Goal: Find specific page/section: Find specific page/section

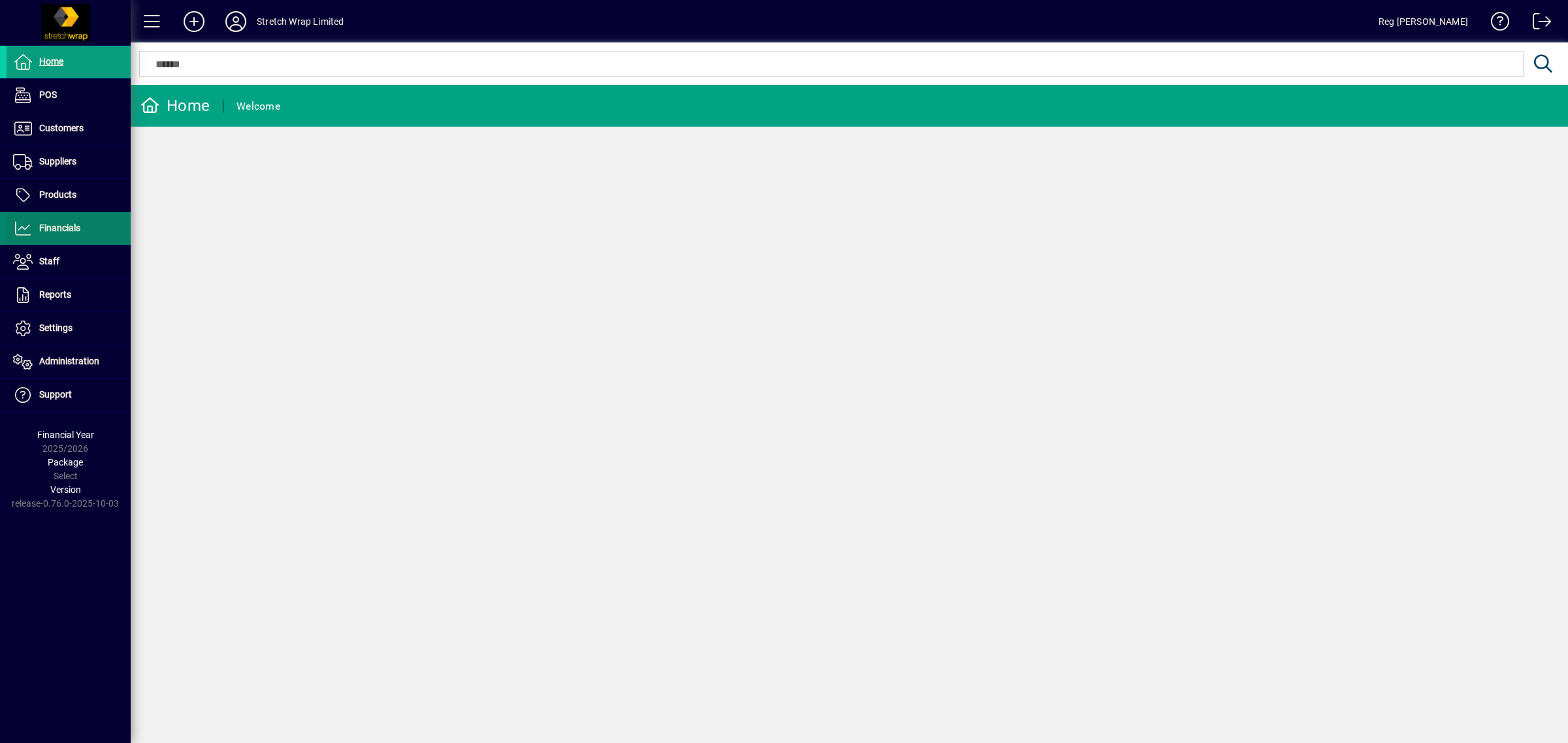
click at [63, 230] on span "Financials" at bounding box center [59, 227] width 41 height 10
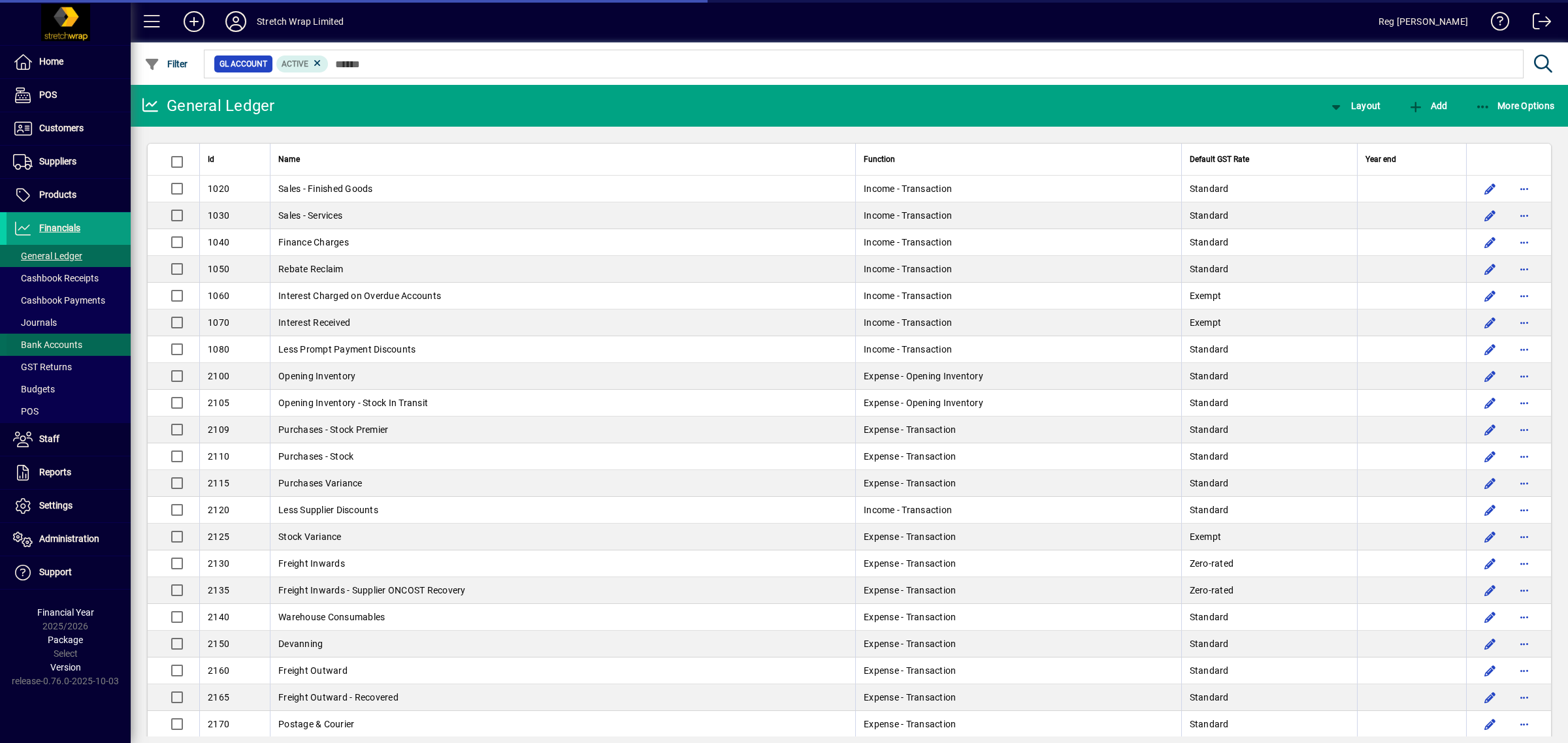
click at [58, 345] on span "Bank Accounts" at bounding box center [48, 344] width 69 height 10
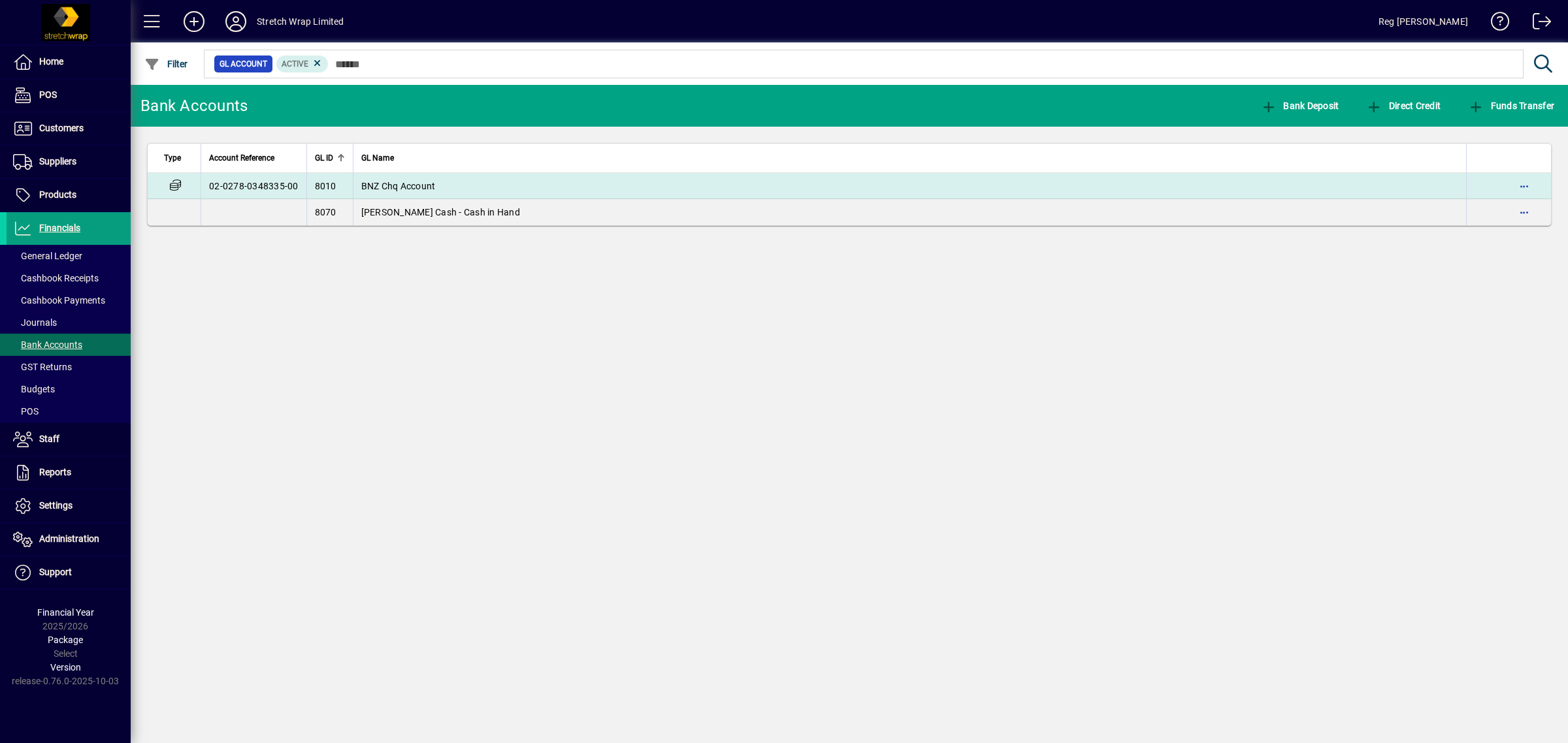
click at [376, 189] on span "BNZ Chq Account" at bounding box center [399, 185] width 75 height 10
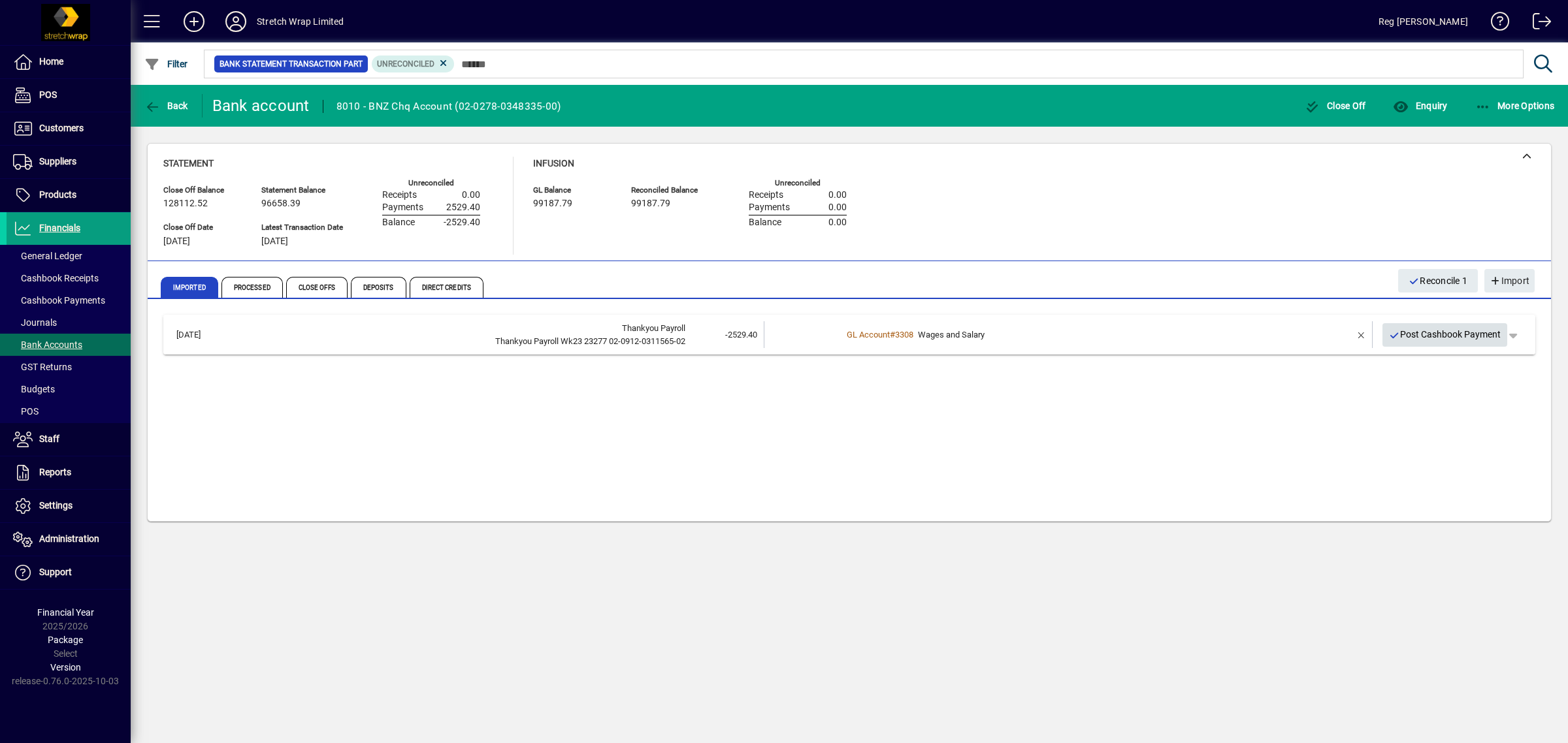
click at [1453, 331] on span "Post Cashbook Payment" at bounding box center [1445, 335] width 112 height 22
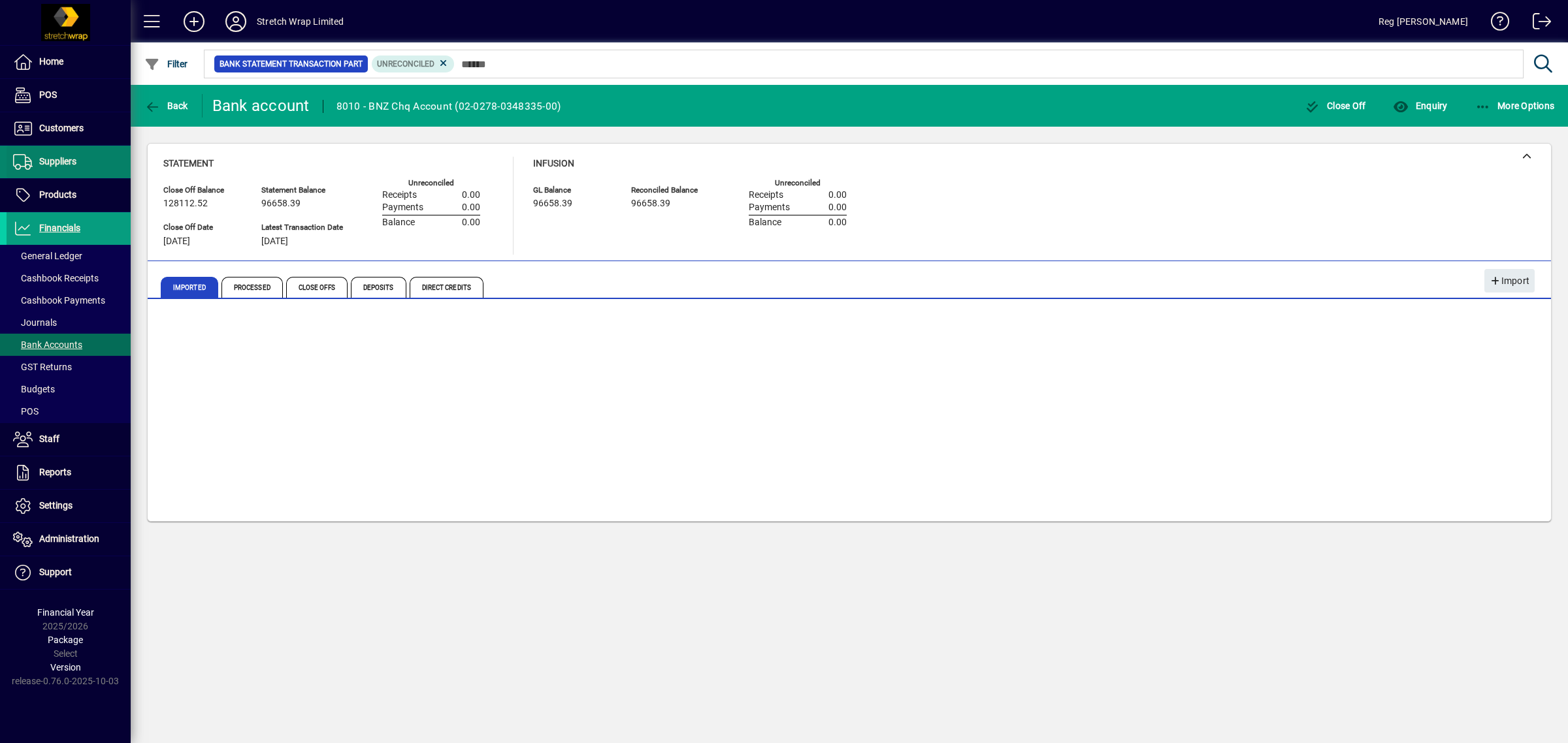
click at [59, 153] on span at bounding box center [68, 162] width 124 height 31
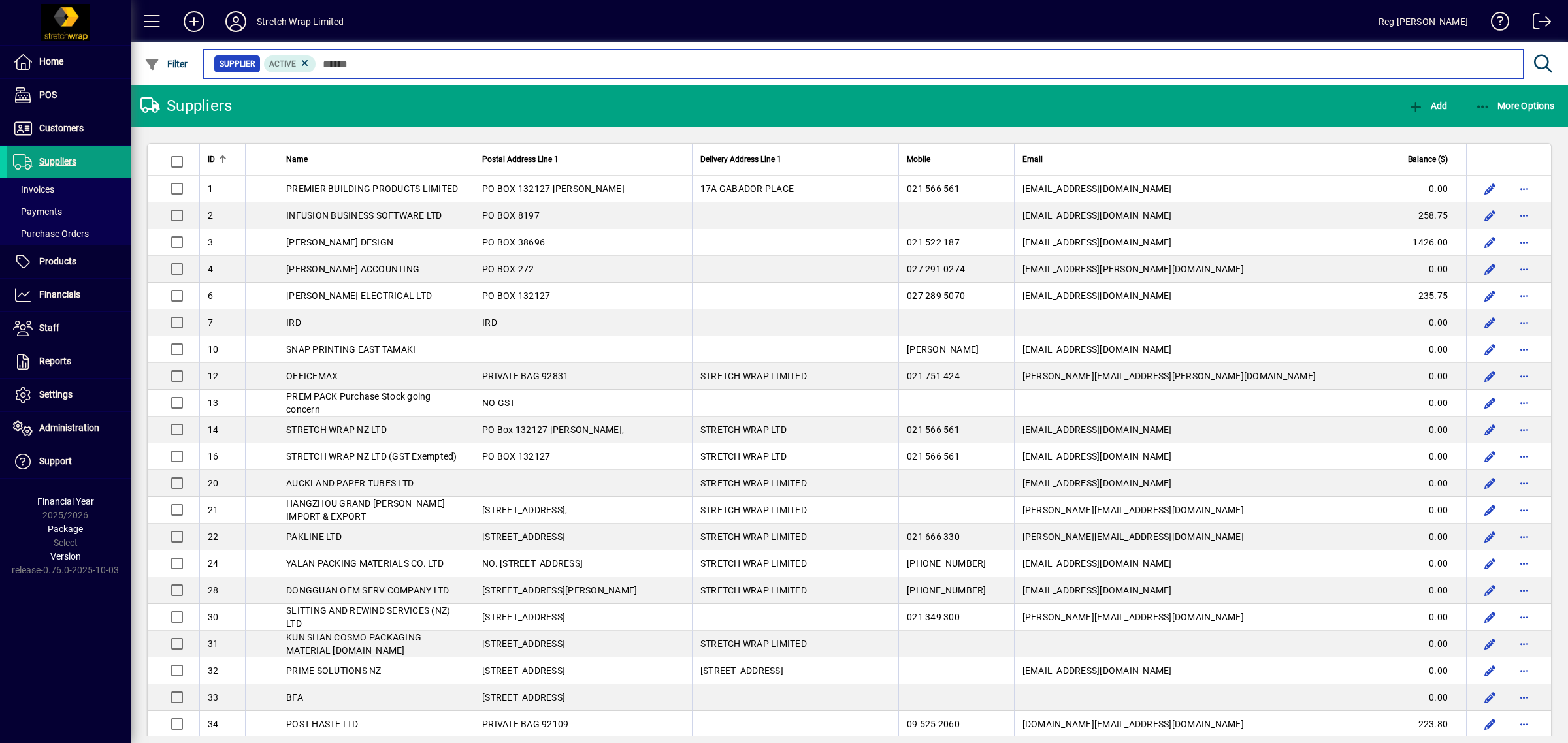
drag, startPoint x: 321, startPoint y: 69, endPoint x: 341, endPoint y: 62, distance: 21.2
click at [321, 69] on input "text" at bounding box center [915, 63] width 1197 height 18
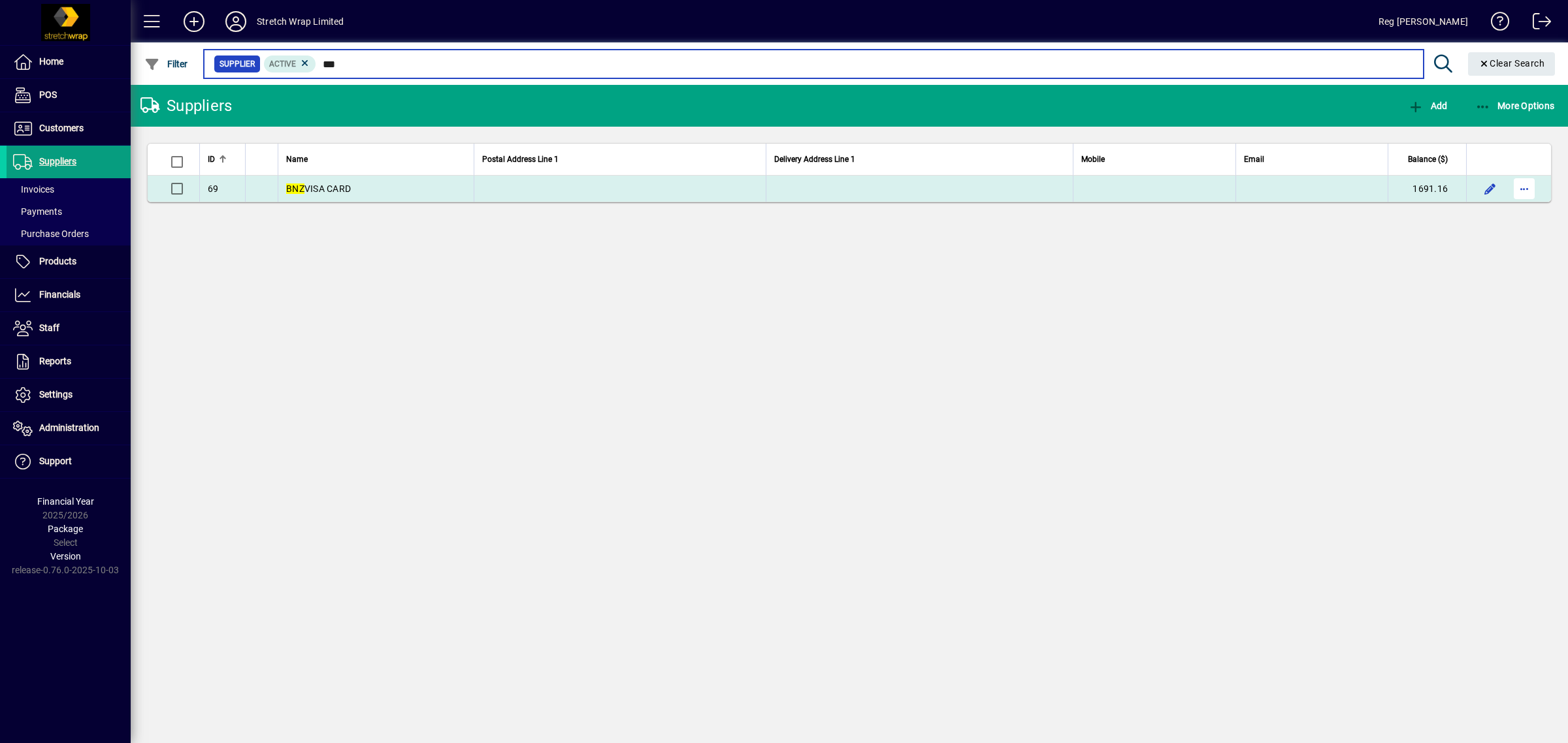
type input "***"
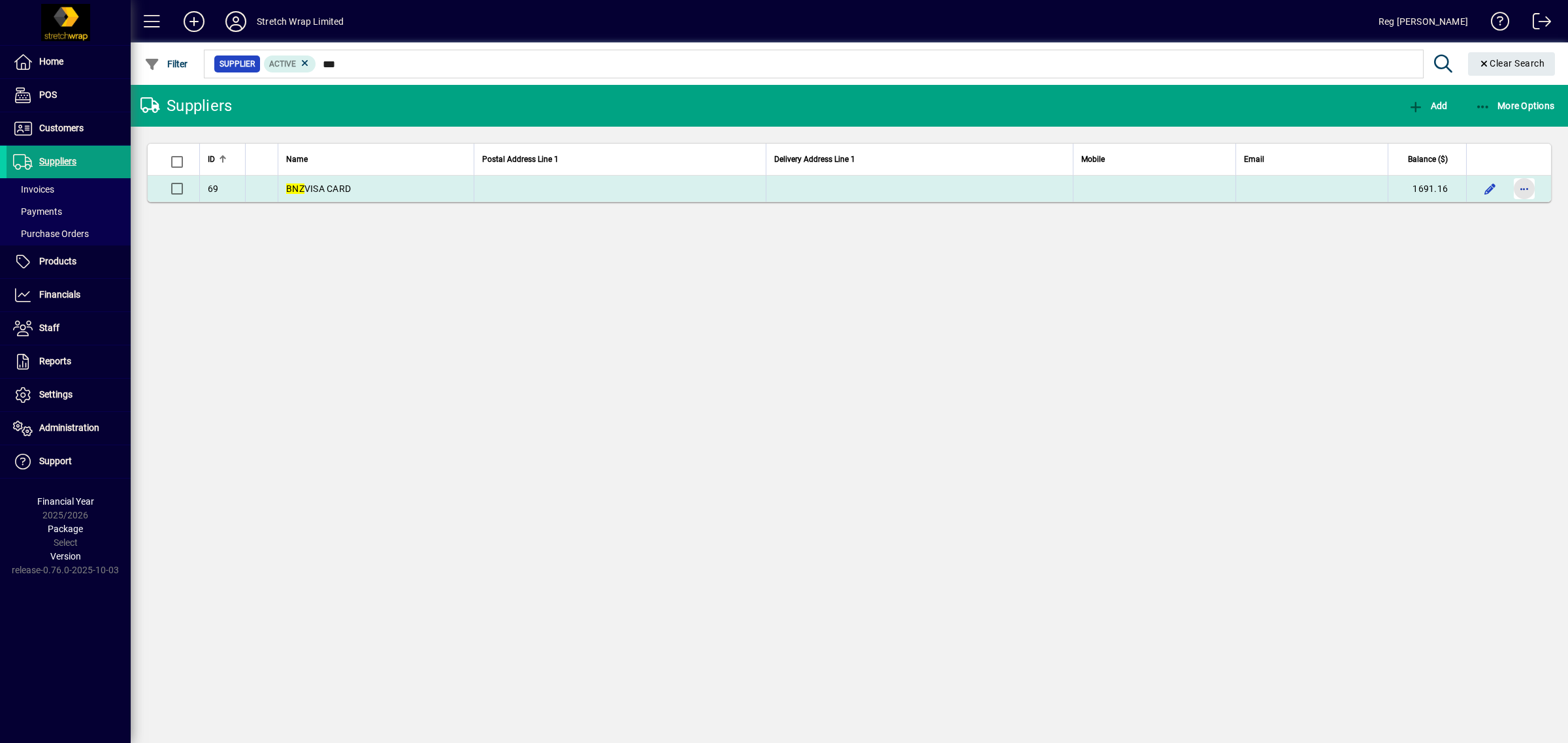
click at [1519, 190] on span "button" at bounding box center [1524, 188] width 31 height 31
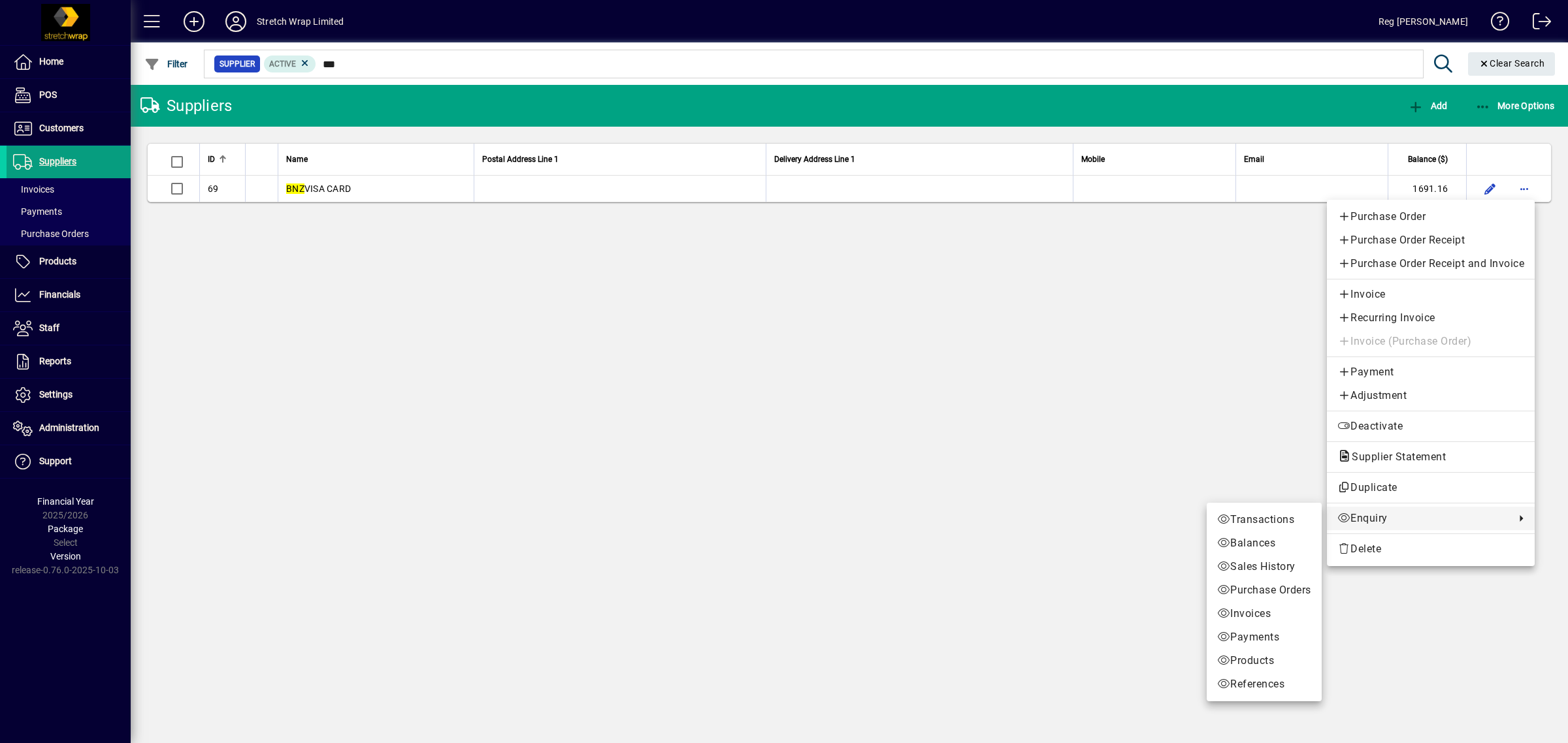
click at [1382, 523] on span "Enquiry" at bounding box center [1423, 519] width 171 height 16
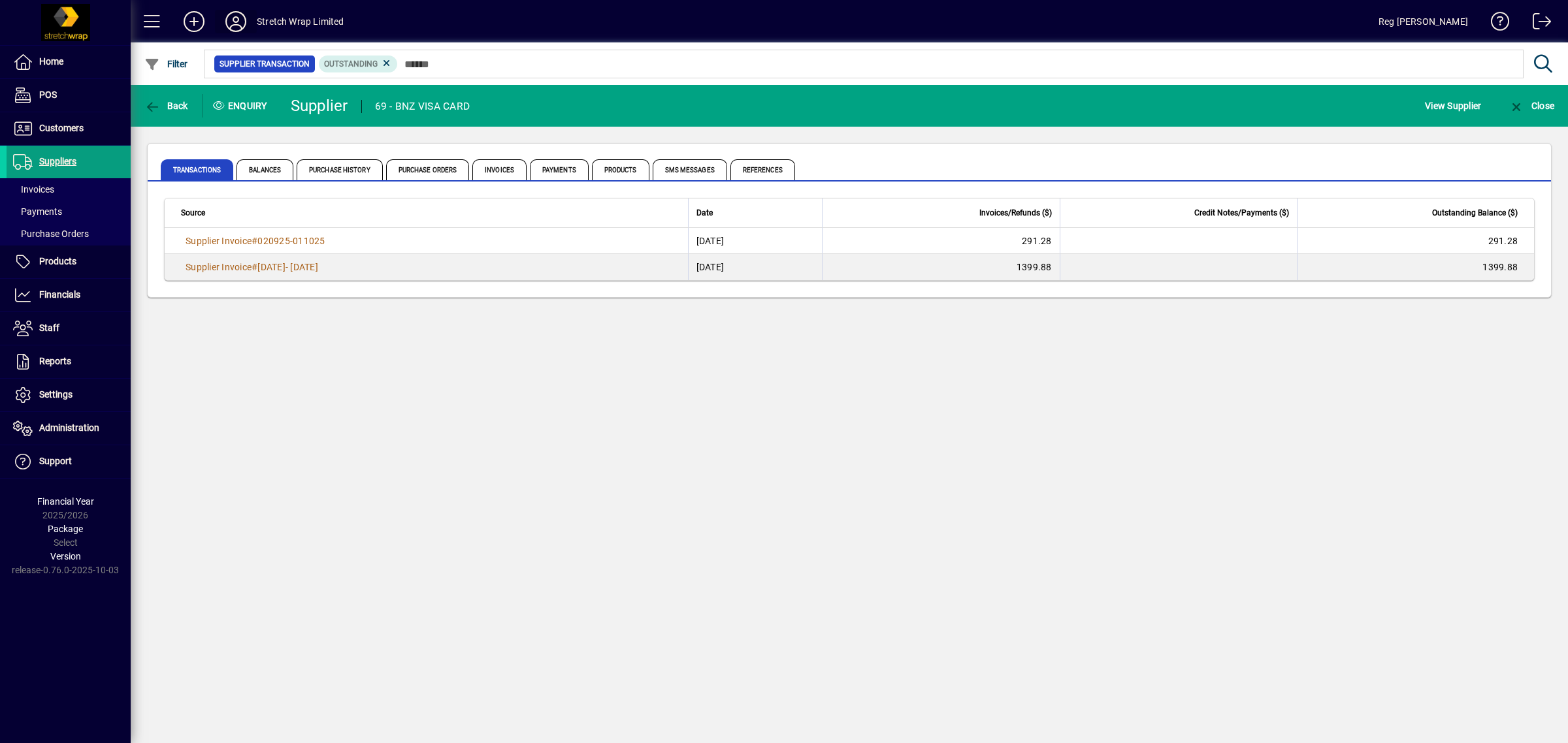
click at [240, 26] on icon at bounding box center [236, 21] width 26 height 21
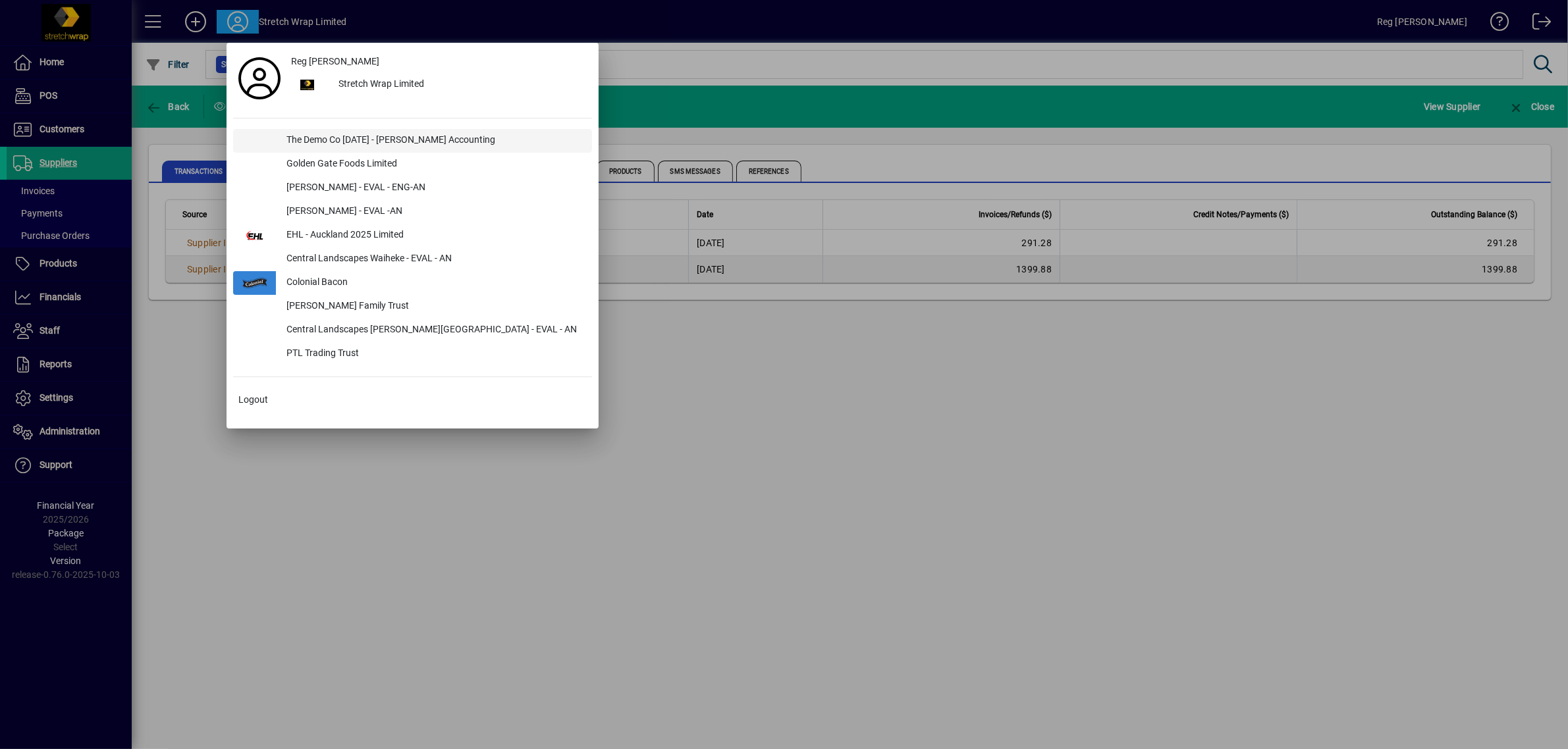
click at [336, 141] on div "The Demo Co [DATE] - [PERSON_NAME] Accounting" at bounding box center [434, 141] width 316 height 24
